Goal: Task Accomplishment & Management: Manage account settings

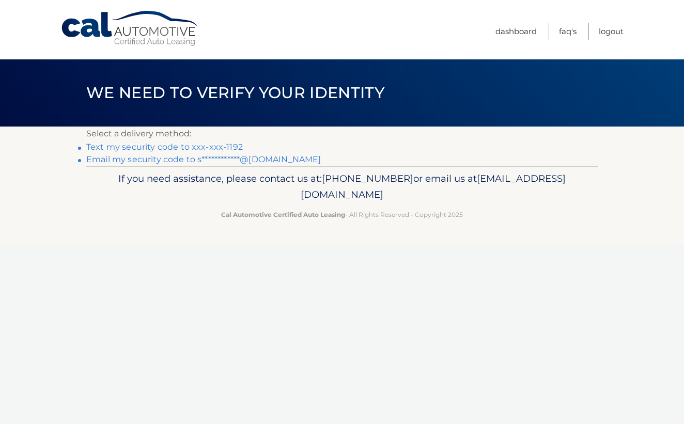
click at [141, 143] on link "Text my security code to xxx-xxx-1192" at bounding box center [164, 147] width 156 height 10
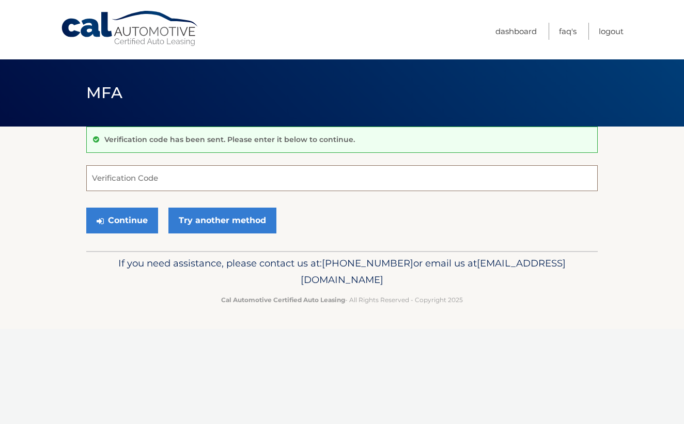
click at [136, 181] on input "Verification Code" at bounding box center [341, 178] width 511 height 26
type input "758612"
click at [134, 228] on button "Continue" at bounding box center [122, 221] width 72 height 26
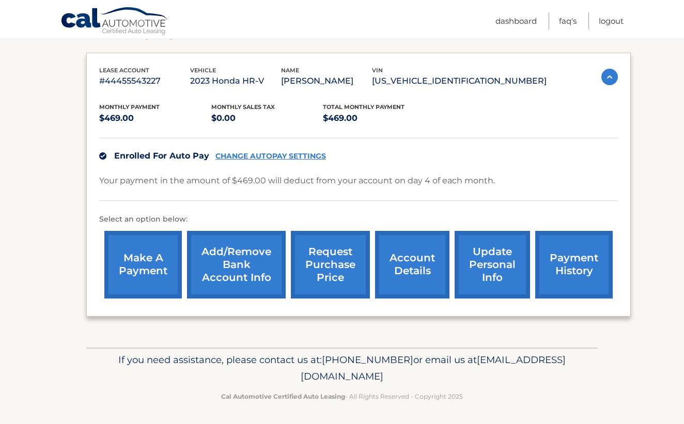
scroll to position [161, 0]
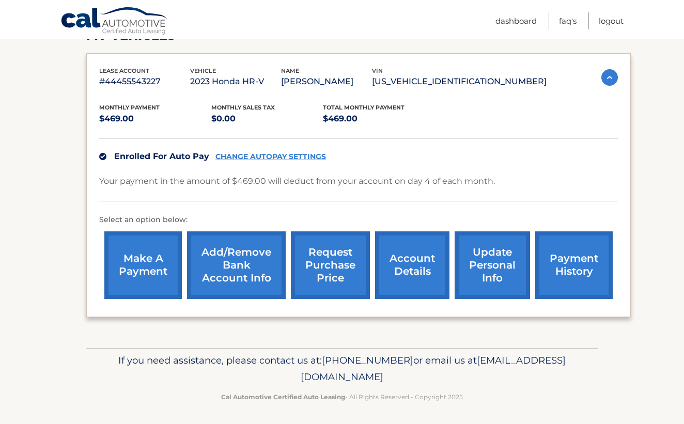
click at [425, 268] on link "account details" at bounding box center [412, 265] width 74 height 68
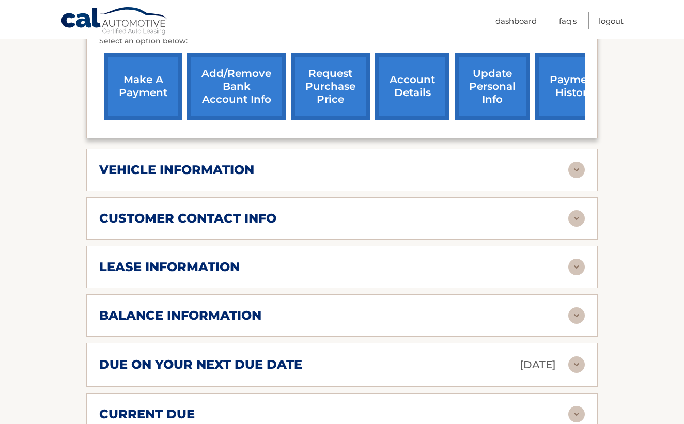
scroll to position [327, 0]
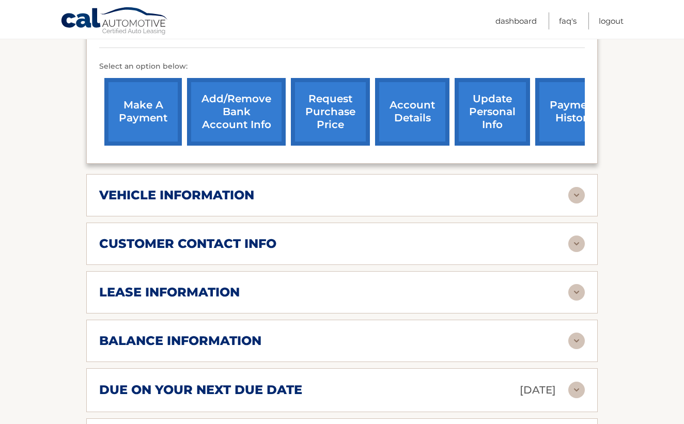
click at [575, 196] on img at bounding box center [576, 195] width 17 height 17
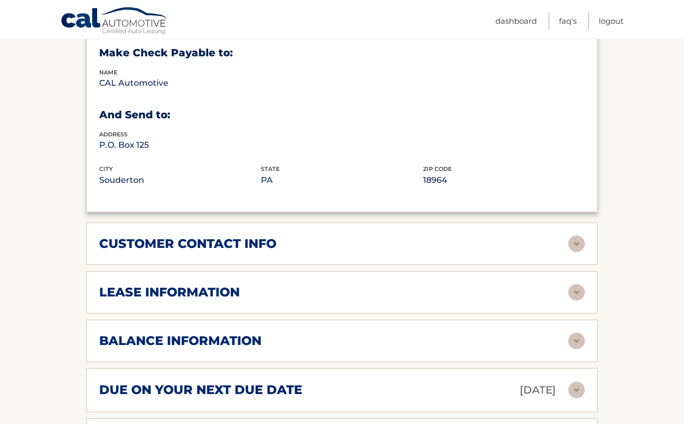
scroll to position [591, 0]
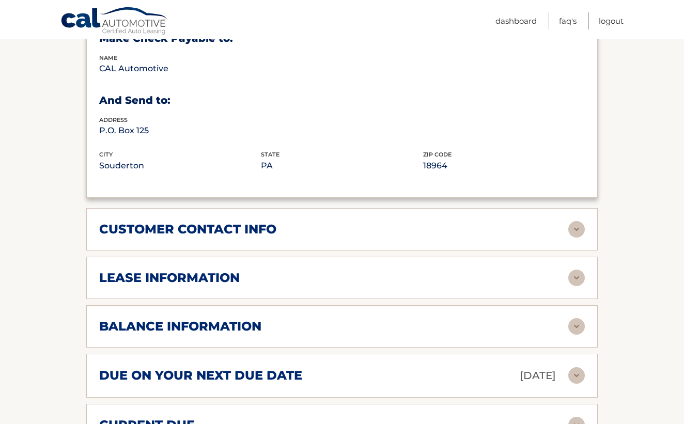
click at [575, 232] on img at bounding box center [576, 229] width 17 height 17
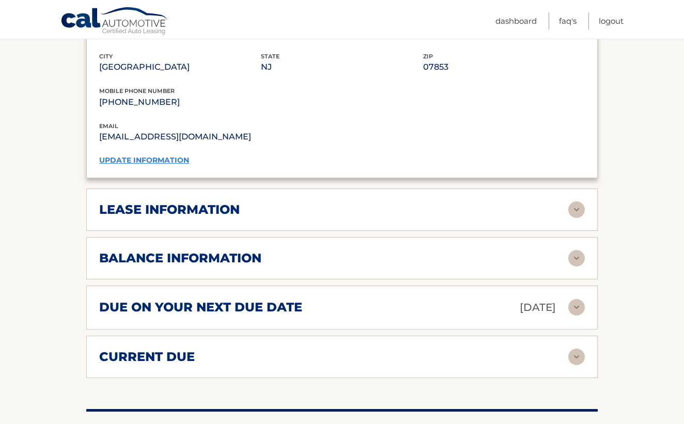
scroll to position [866, 0]
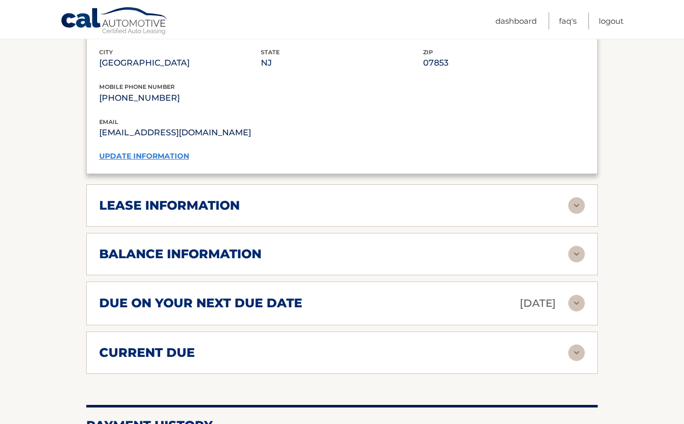
click at [579, 197] on img at bounding box center [576, 205] width 17 height 17
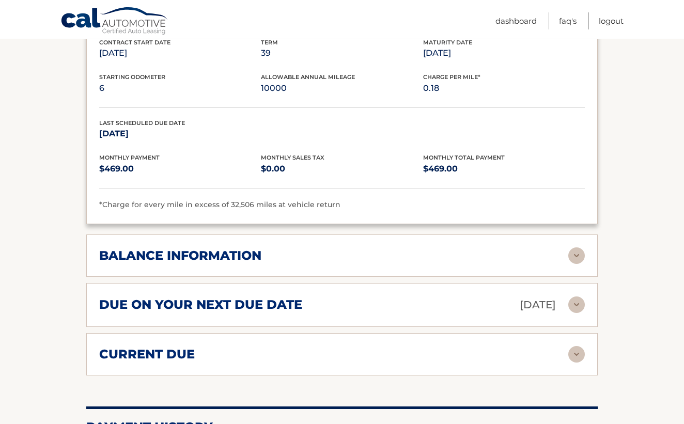
scroll to position [1062, 0]
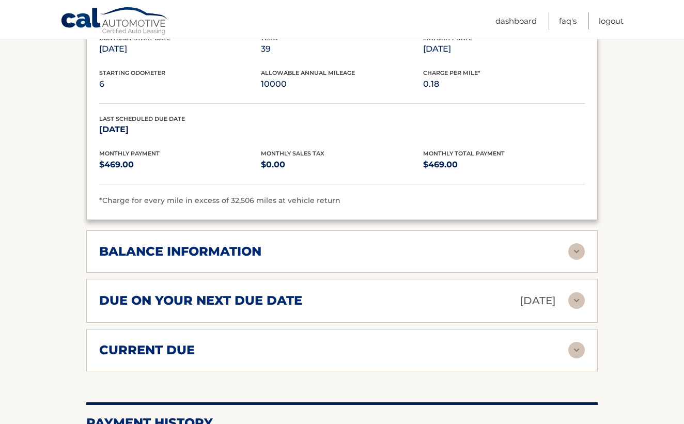
click at [581, 251] on img at bounding box center [576, 251] width 17 height 17
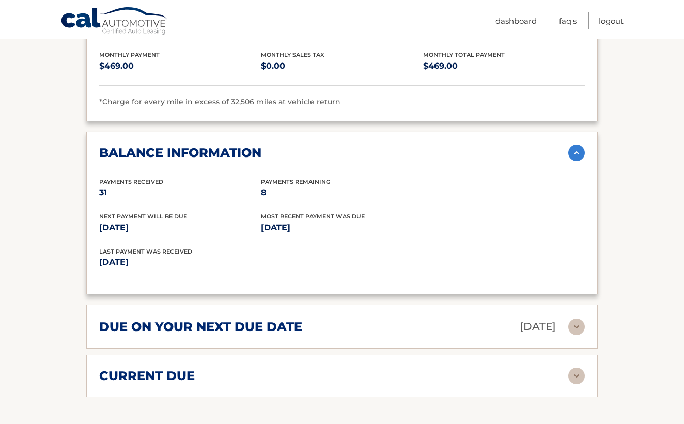
scroll to position [1162, 0]
click at [581, 318] on img at bounding box center [576, 326] width 17 height 17
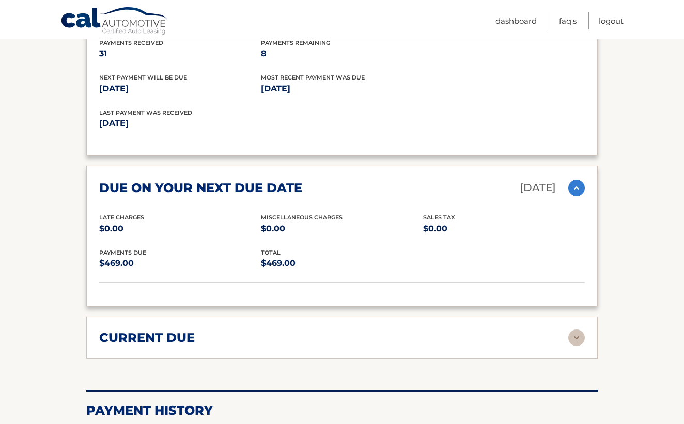
scroll to position [1330, 0]
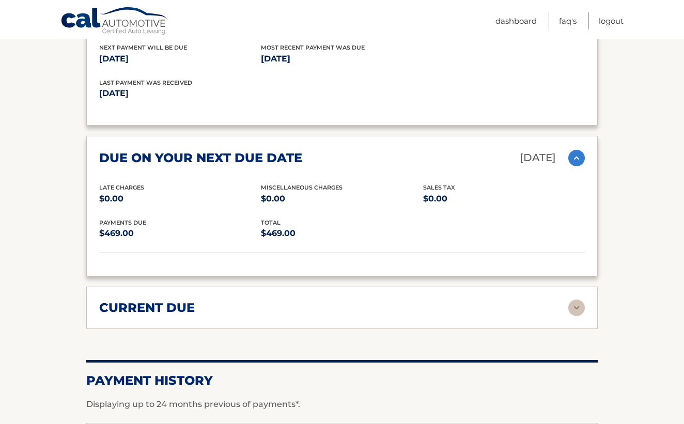
click at [578, 299] on img at bounding box center [576, 307] width 17 height 17
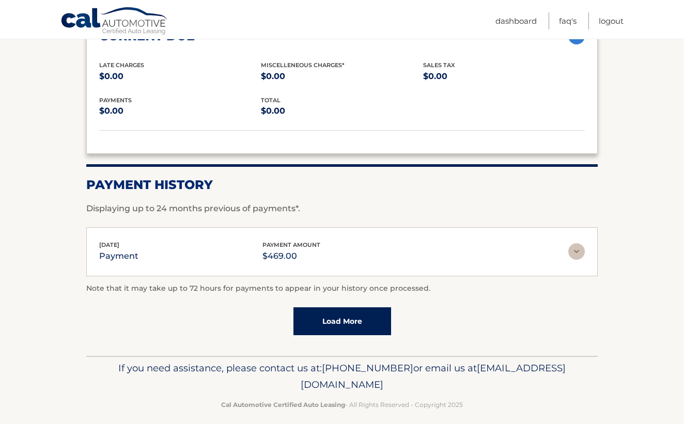
scroll to position [1601, 0]
click at [574, 245] on img at bounding box center [576, 252] width 17 height 17
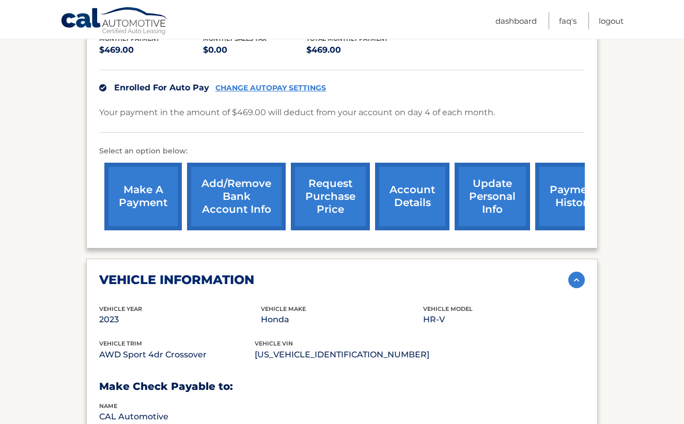
scroll to position [241, 0]
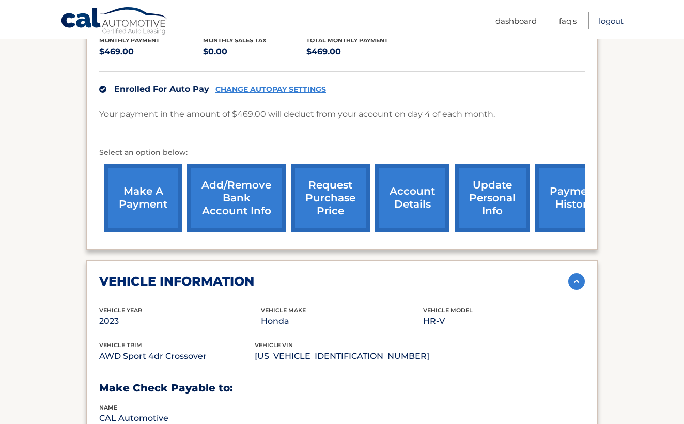
click at [612, 21] on link "Logout" at bounding box center [610, 20] width 25 height 17
